Goal: Task Accomplishment & Management: Manage account settings

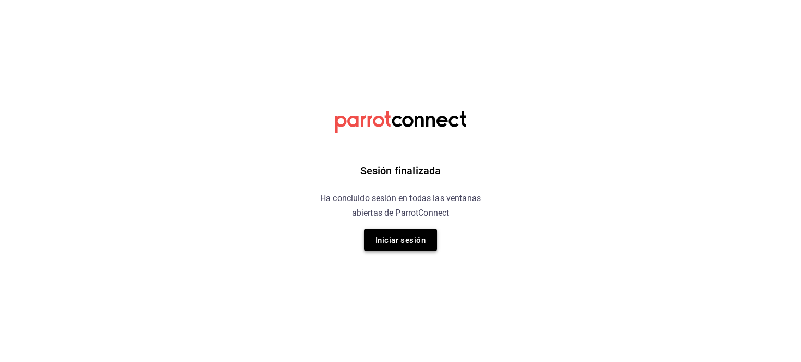
click at [392, 236] on font "Iniciar sesión" at bounding box center [400, 240] width 50 height 9
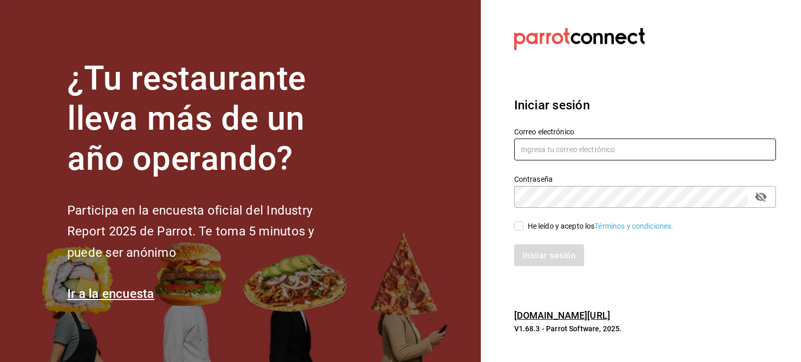
type input "[EMAIL_ADDRESS][DOMAIN_NAME]"
click at [518, 223] on input "He leído y acepto los Términos y condiciones." at bounding box center [518, 226] width 9 height 9
checkbox input "true"
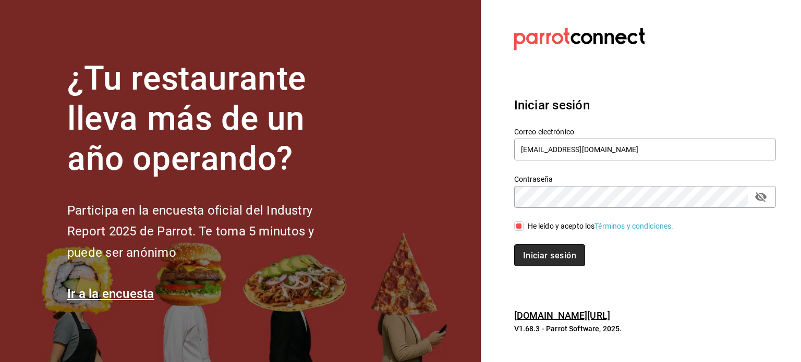
click at [544, 253] on font "Iniciar sesión" at bounding box center [549, 255] width 53 height 10
